Goal: Find specific page/section: Find specific page/section

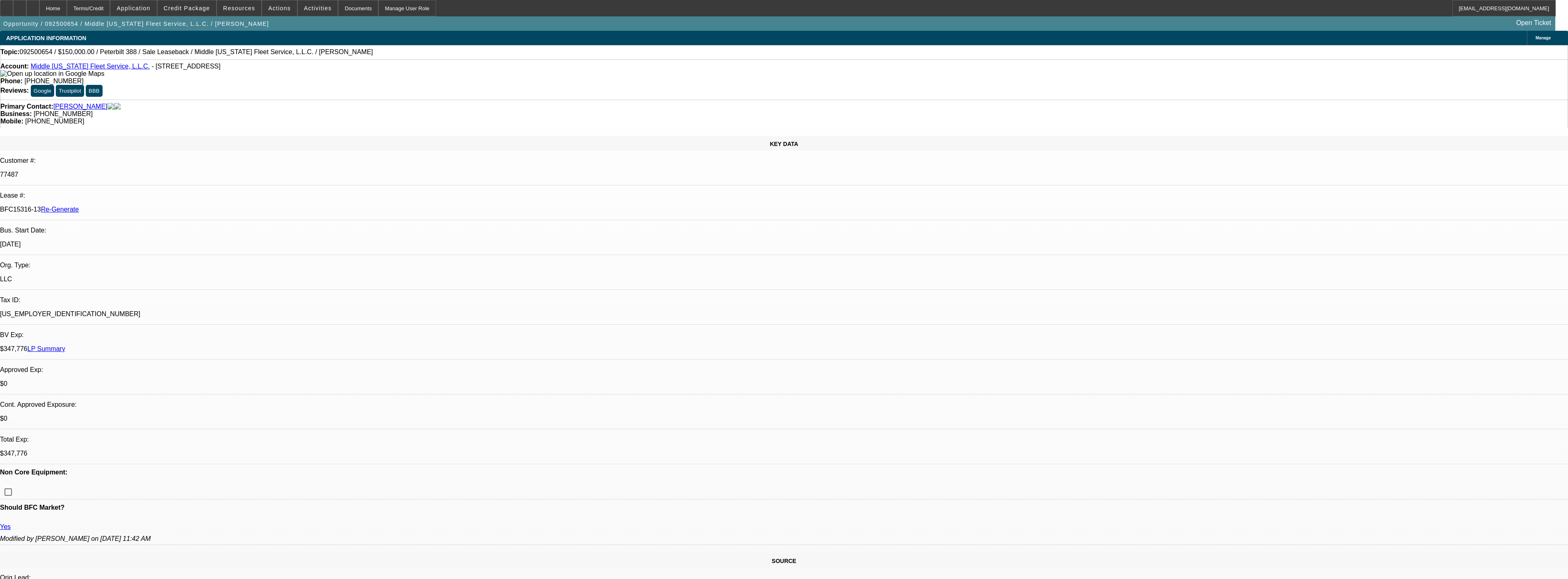
select select "0"
select select "2"
select select "0"
select select "6"
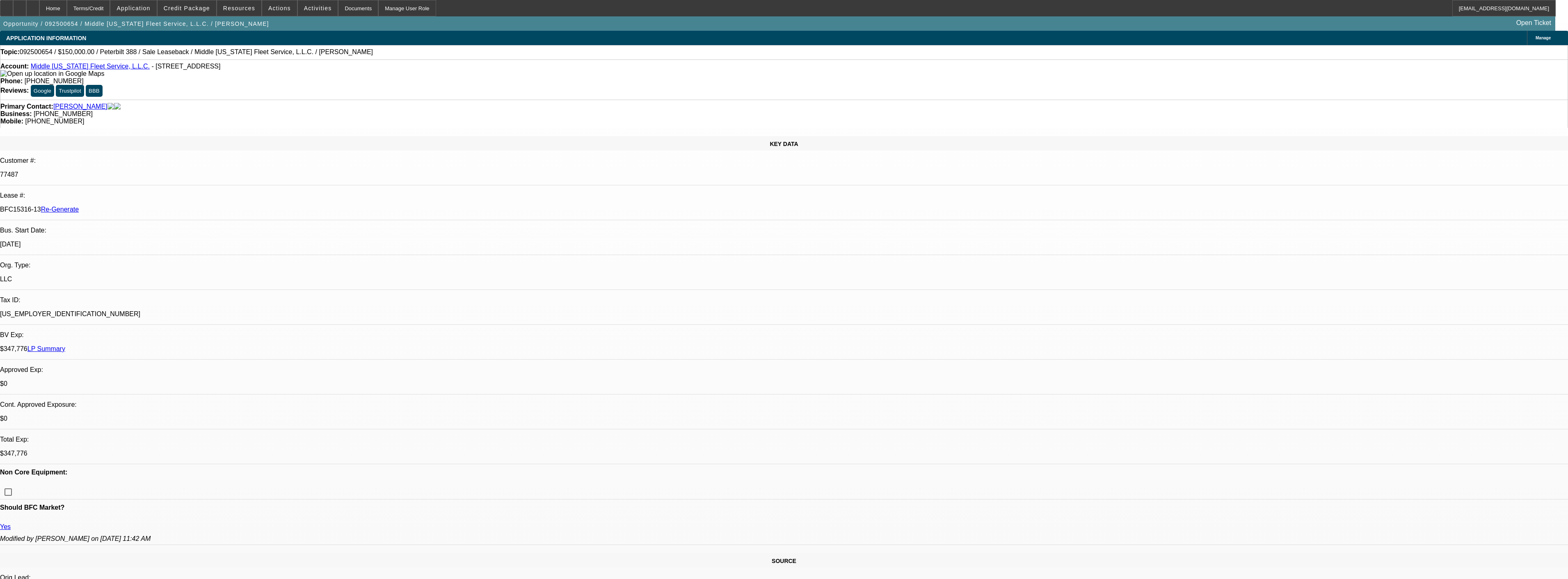
select select "0"
select select "2"
select select "0"
select select "6"
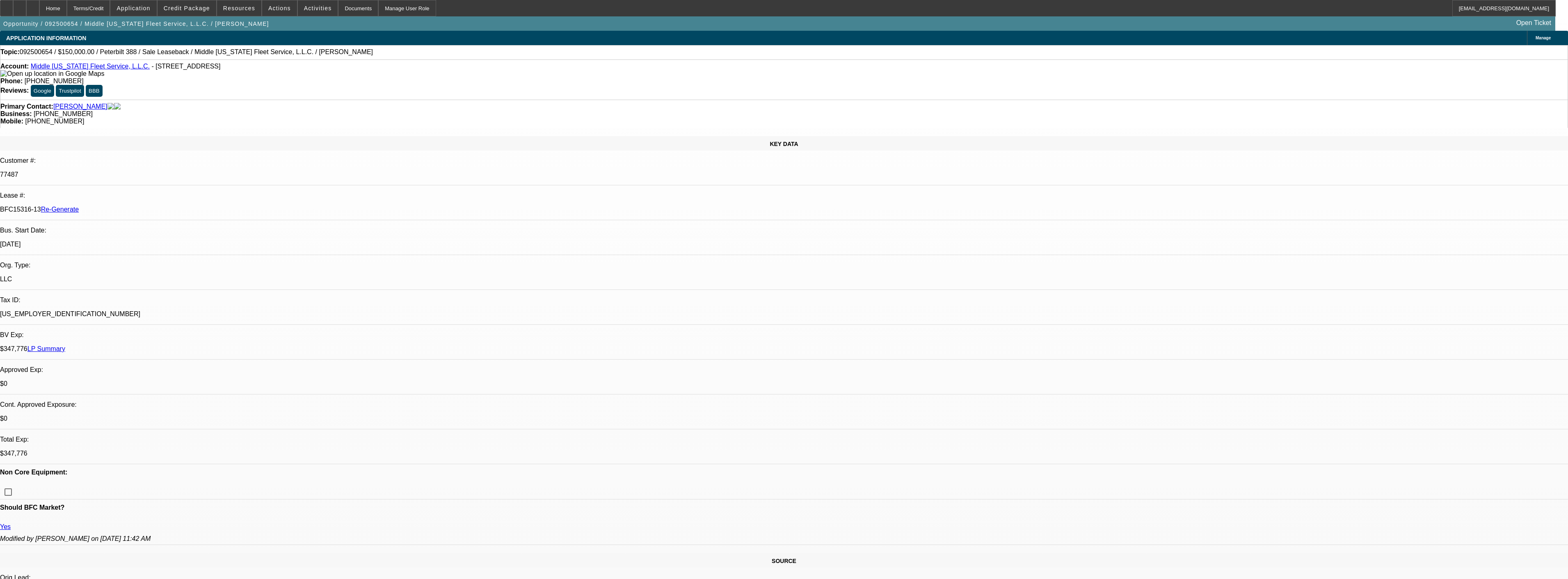
select select "0"
select select "2"
select select "0"
select select "6"
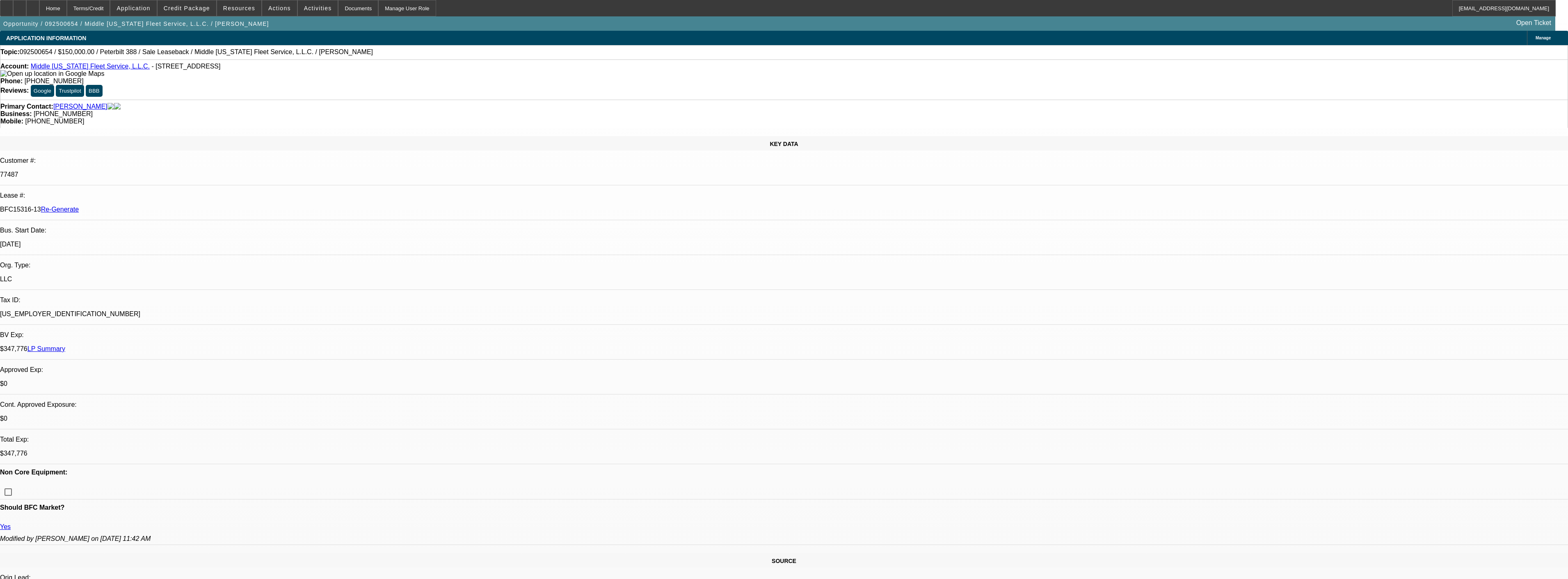
select select "0"
select select "2"
select select "0"
select select "6"
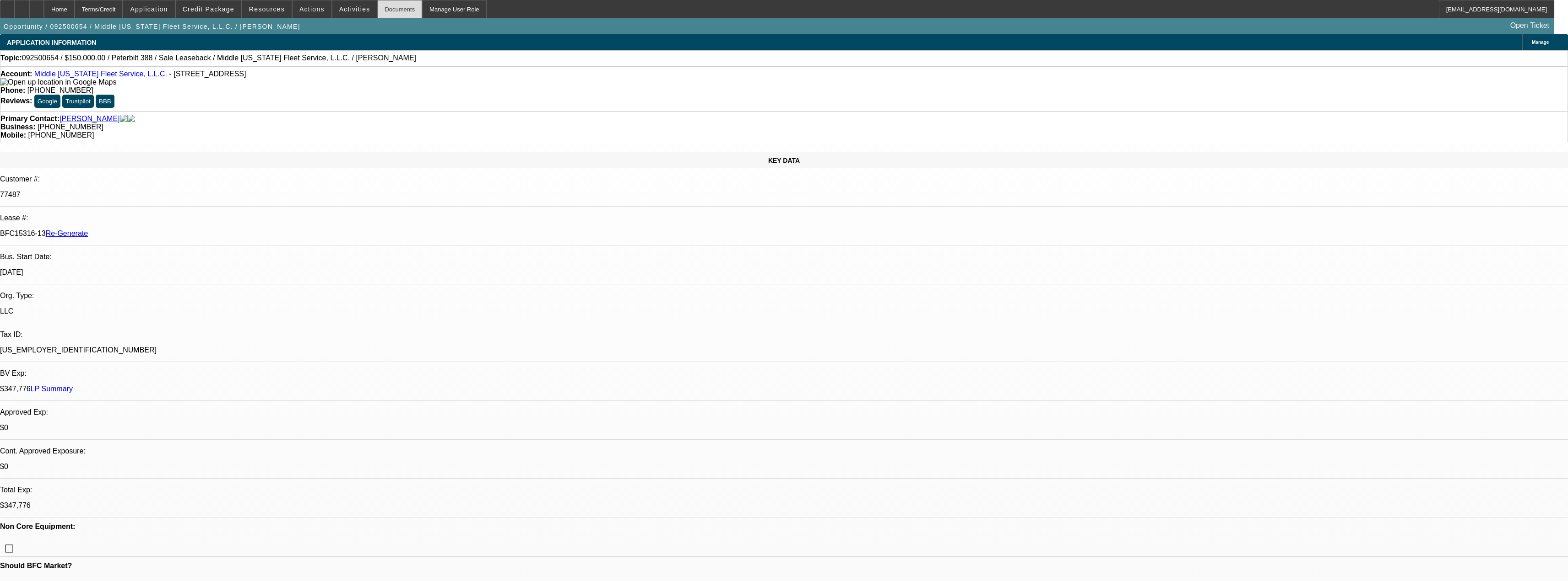
click at [388, 12] on div "Documents" at bounding box center [399, 9] width 45 height 18
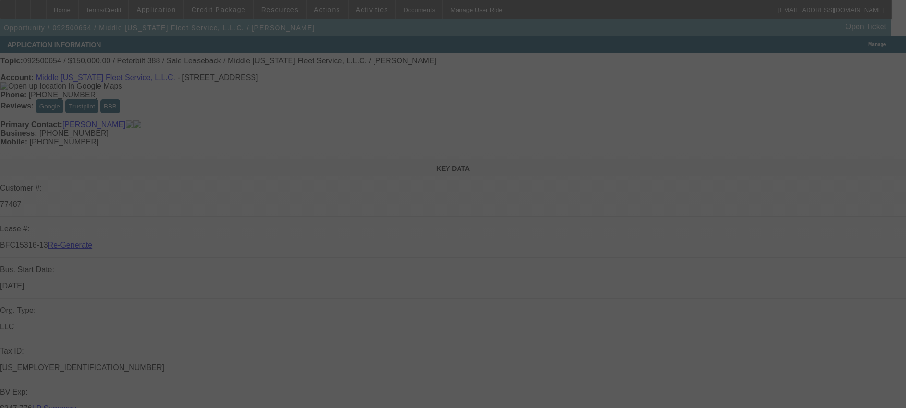
select select "0"
select select "2"
select select "0"
select select "6"
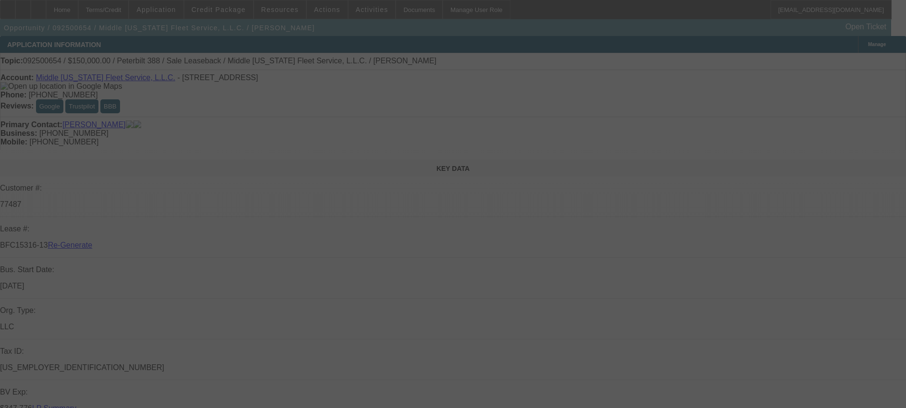
select select "0"
select select "2"
select select "0"
select select "6"
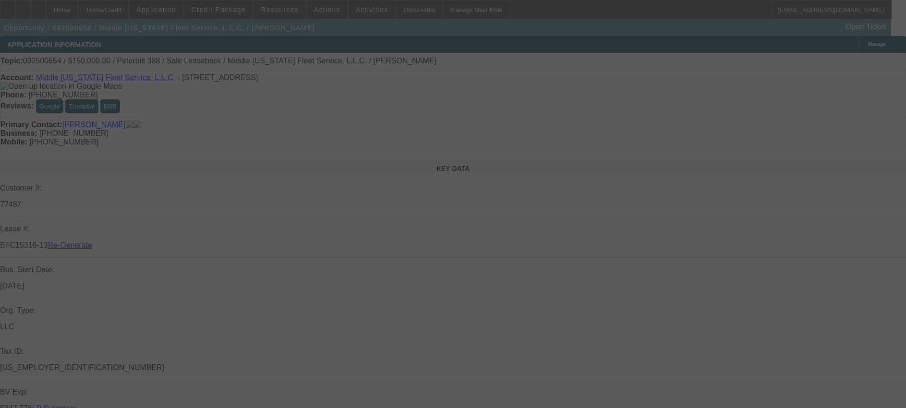
select select "0"
select select "2"
select select "0"
select select "6"
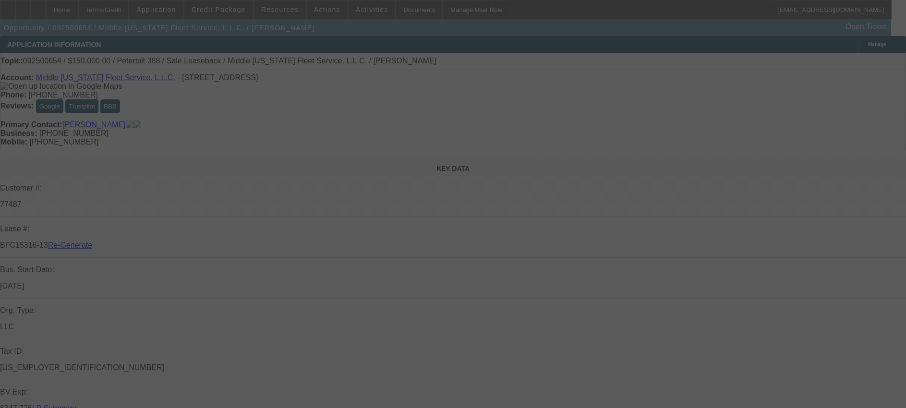
select select "0"
select select "2"
select select "0"
select select "6"
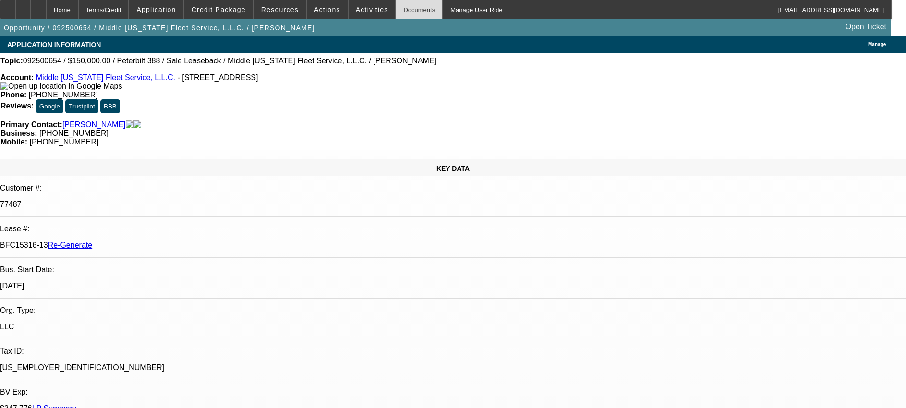
click at [396, 11] on div "Documents" at bounding box center [419, 9] width 47 height 19
